Goal: Find specific page/section: Find specific page/section

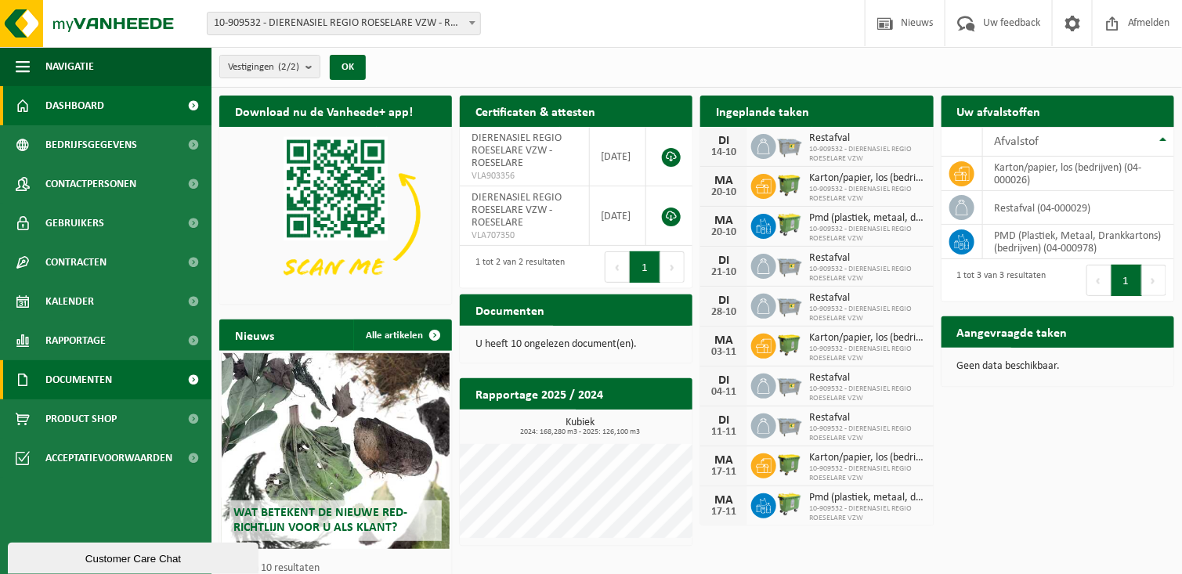
click at [166, 382] on link "Documenten" at bounding box center [105, 379] width 211 height 39
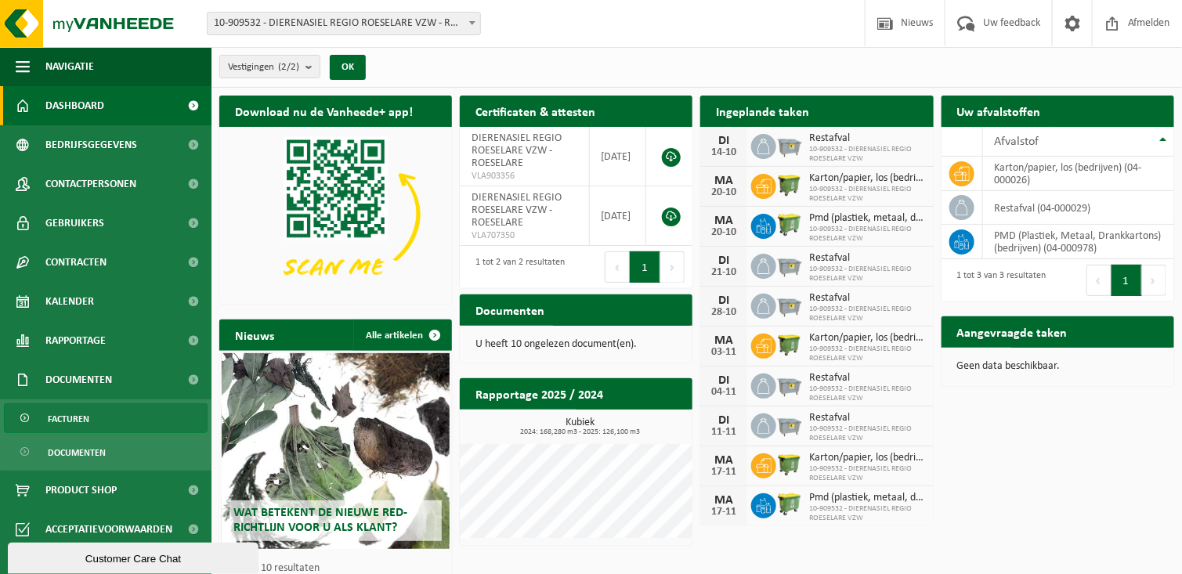
click at [108, 423] on link "Facturen" at bounding box center [106, 418] width 204 height 30
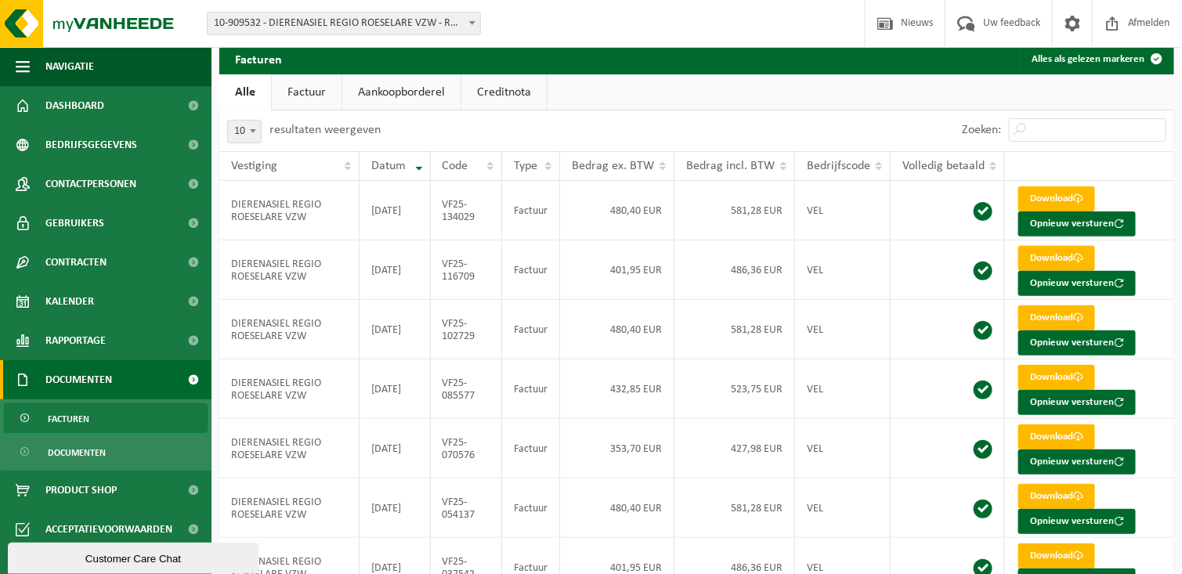
scroll to position [78, 0]
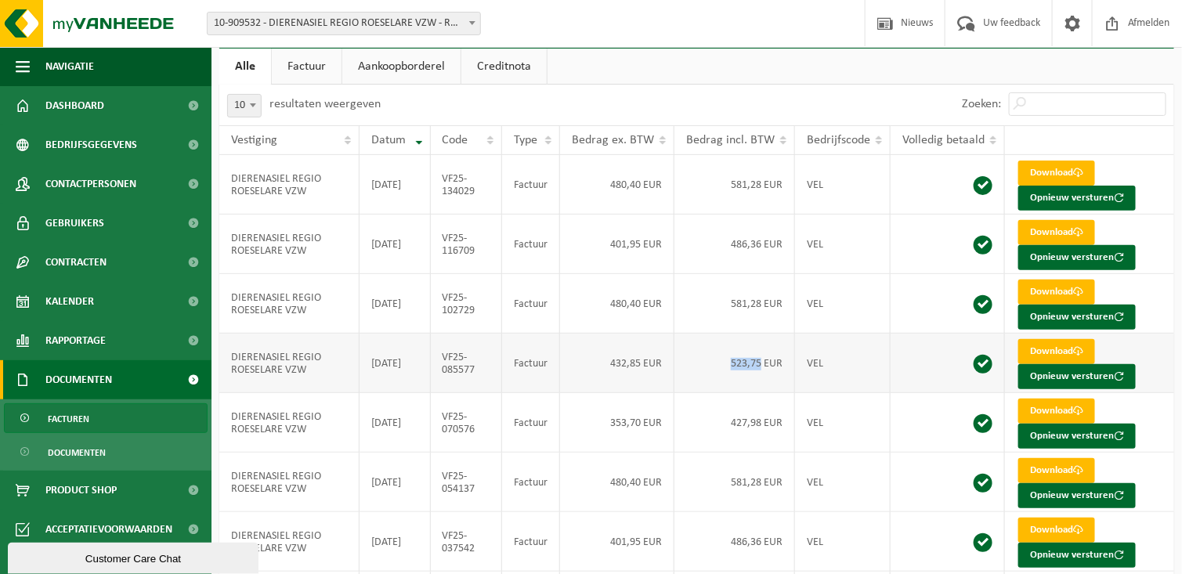
drag, startPoint x: 729, startPoint y: 363, endPoint x: 759, endPoint y: 364, distance: 29.8
click at [759, 364] on td "523,75 EUR" at bounding box center [734, 364] width 121 height 60
copy td "523,75"
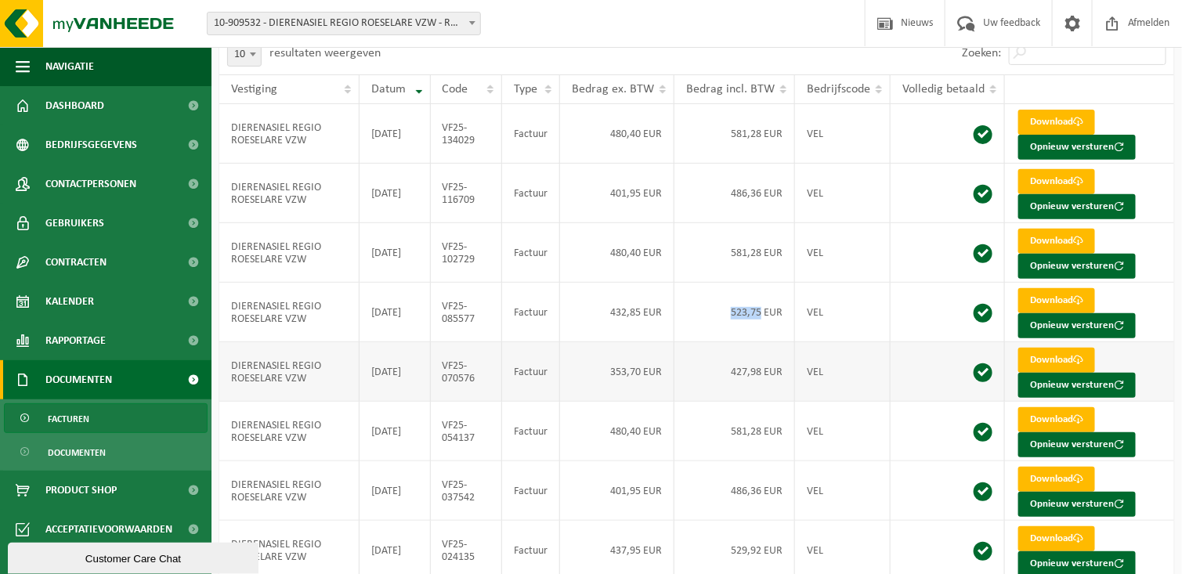
scroll to position [157, 0]
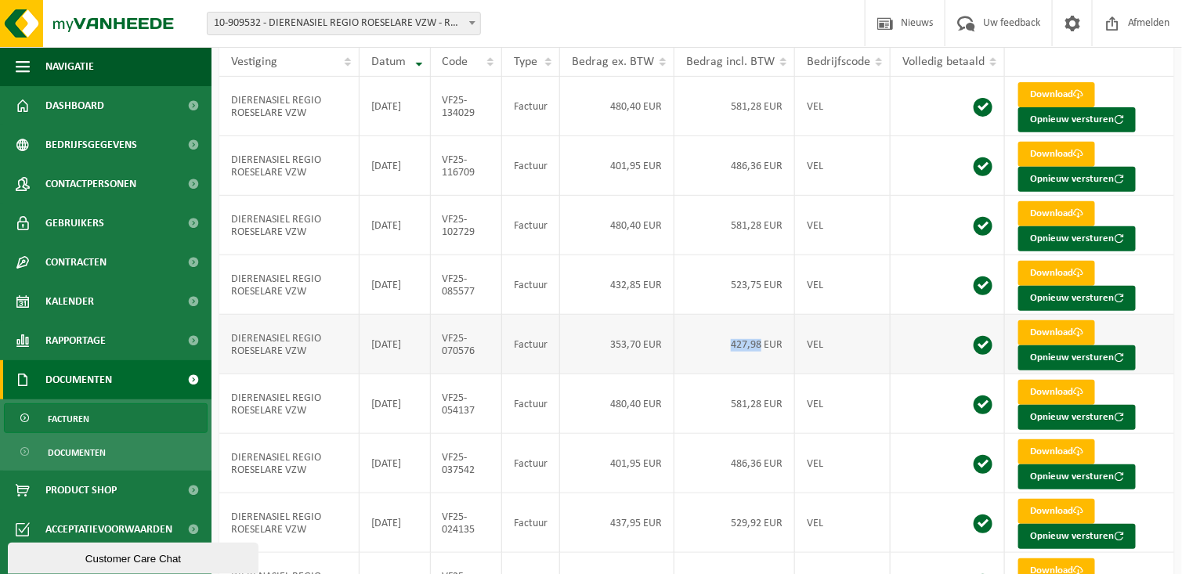
drag, startPoint x: 731, startPoint y: 345, endPoint x: 757, endPoint y: 345, distance: 26.6
click at [757, 345] on td "427,98 EUR" at bounding box center [734, 345] width 121 height 60
copy td "427,98"
drag, startPoint x: 728, startPoint y: 405, endPoint x: 760, endPoint y: 406, distance: 32.1
click at [760, 406] on td "581,28 EUR" at bounding box center [734, 404] width 121 height 60
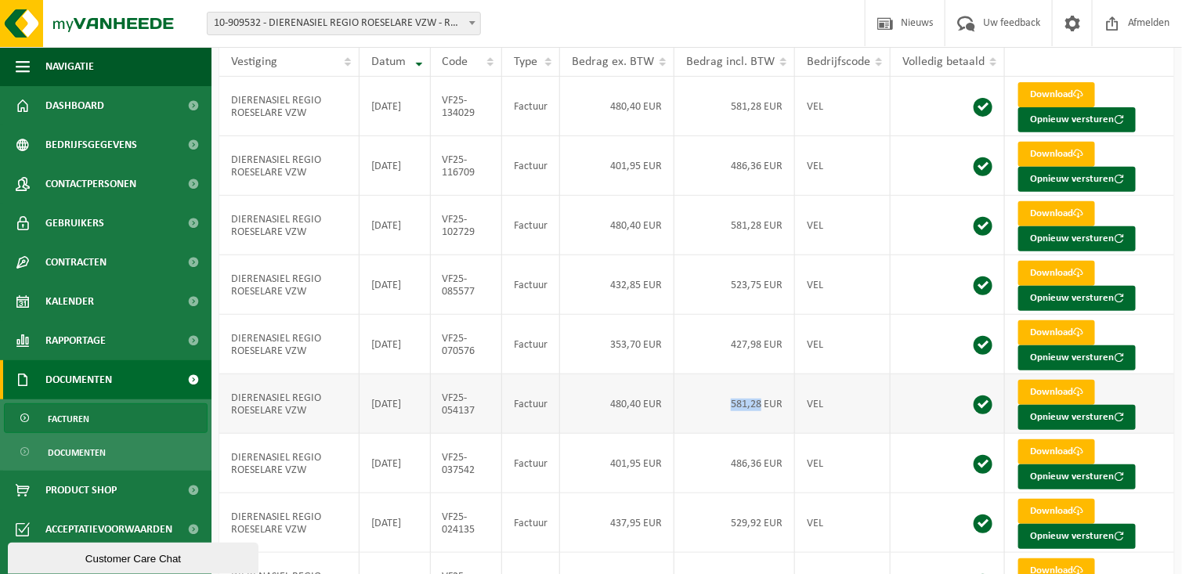
copy td "581,28"
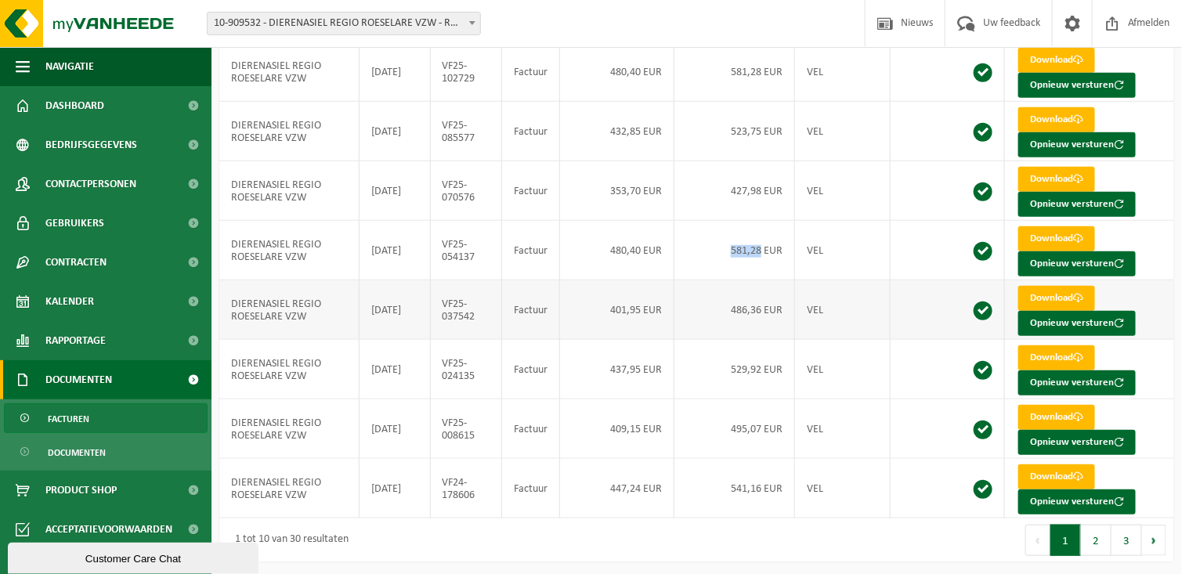
scroll to position [313, 0]
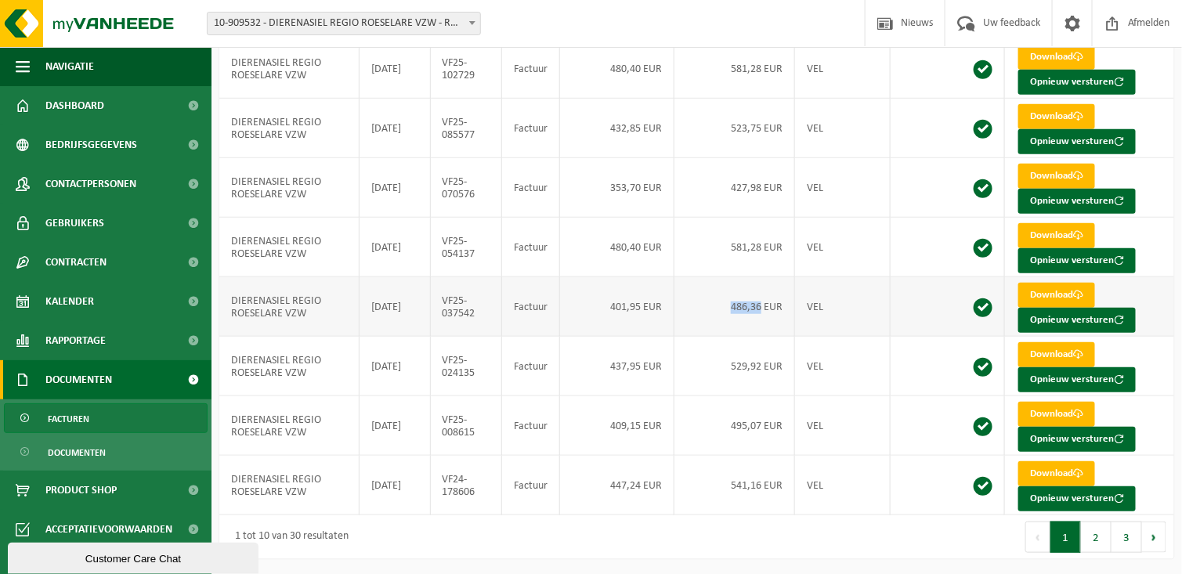
drag, startPoint x: 728, startPoint y: 309, endPoint x: 759, endPoint y: 310, distance: 30.6
click at [759, 310] on td "486,36 EUR" at bounding box center [734, 307] width 121 height 60
copy td "486,36"
drag, startPoint x: 725, startPoint y: 365, endPoint x: 758, endPoint y: 370, distance: 33.2
click at [758, 370] on td "529,92 EUR" at bounding box center [734, 367] width 121 height 60
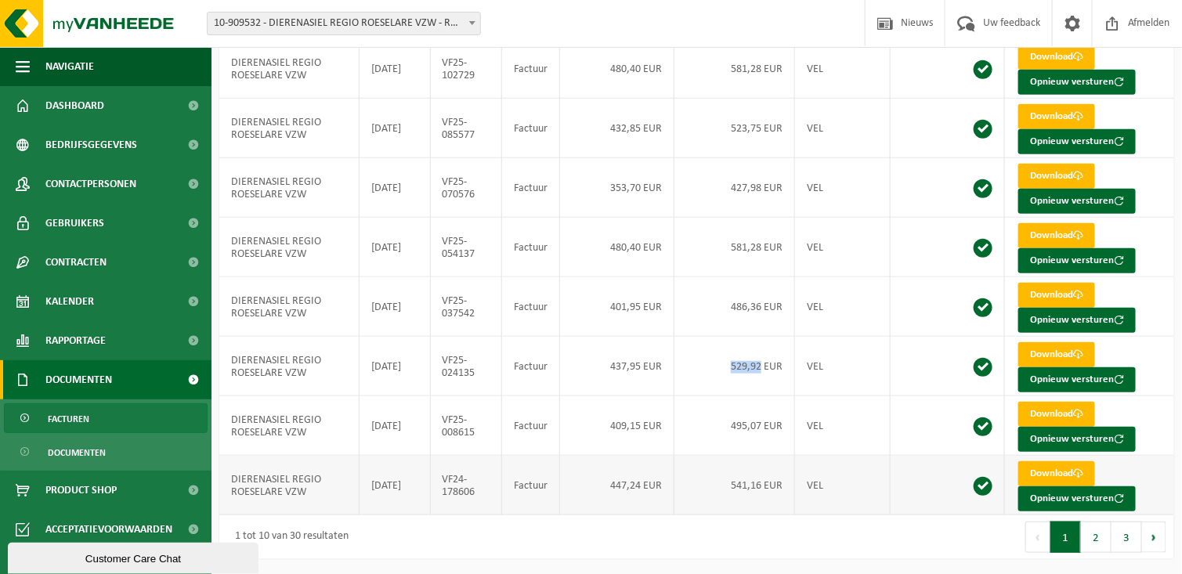
copy td "529,92"
drag, startPoint x: 730, startPoint y: 429, endPoint x: 759, endPoint y: 431, distance: 29.1
click at [759, 431] on td "495,07 EUR" at bounding box center [734, 426] width 121 height 60
copy td "495,07"
